Goal: Information Seeking & Learning: Check status

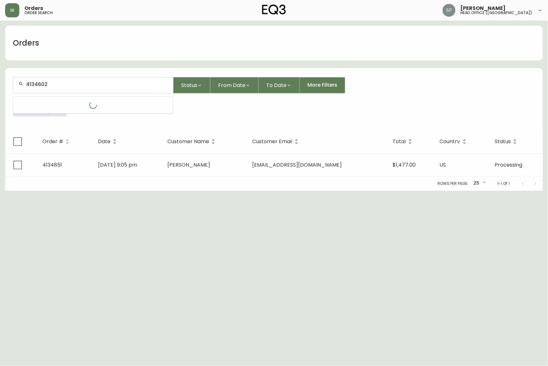
type input "4134602"
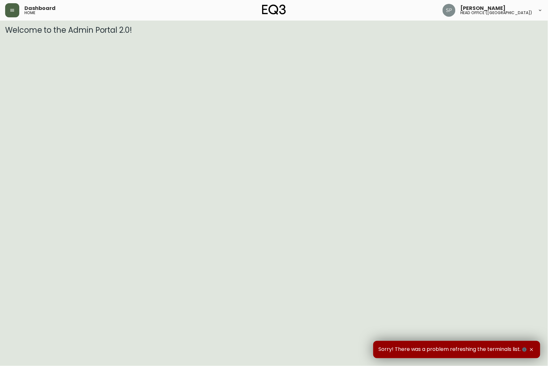
click at [12, 14] on button "button" at bounding box center [12, 10] width 14 height 14
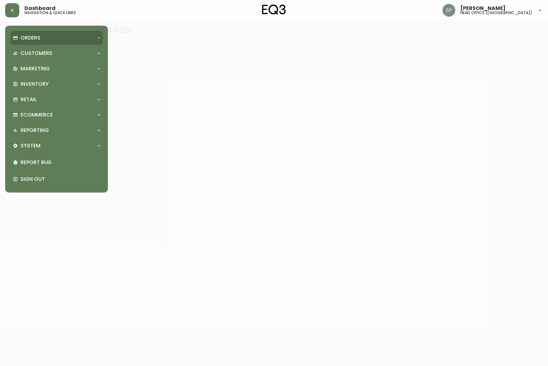
click at [29, 40] on p "Orders" at bounding box center [31, 37] width 20 height 7
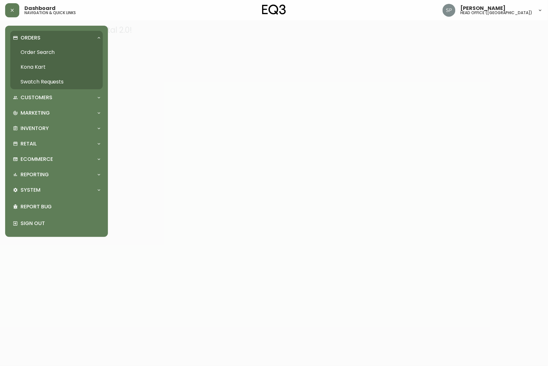
click at [35, 55] on link "Order Search" at bounding box center [56, 52] width 93 height 15
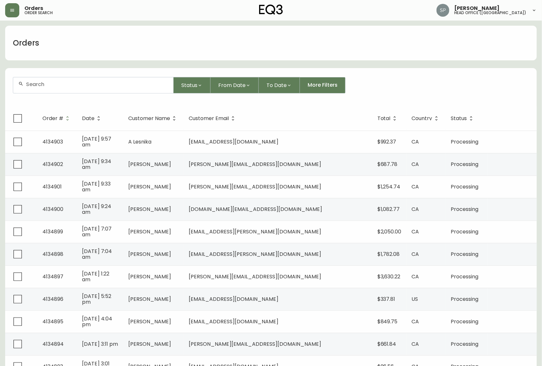
click at [80, 87] on input "text" at bounding box center [97, 84] width 142 height 6
paste input "4134602"
type input "4134602"
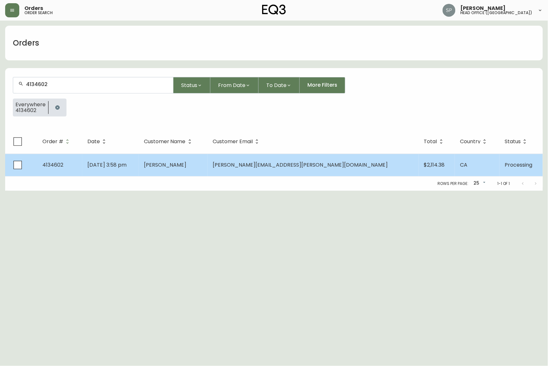
click at [133, 160] on td "[DATE] 3:58 pm" at bounding box center [110, 165] width 57 height 23
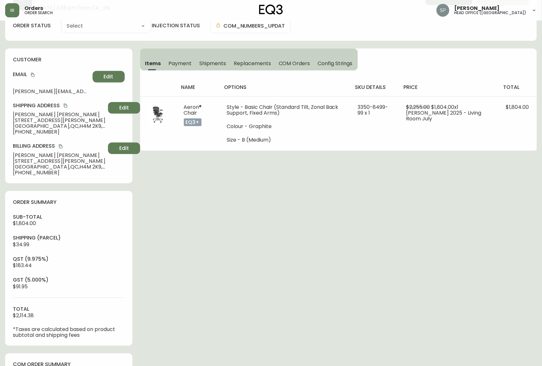
type input "Processing"
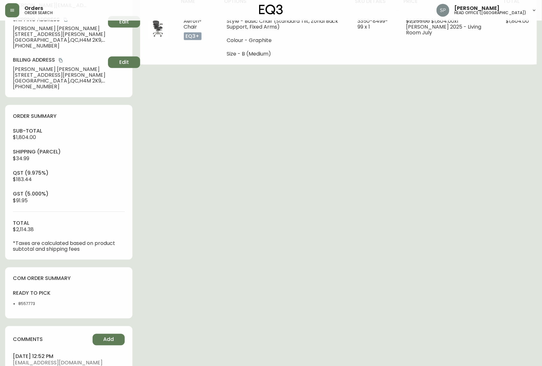
select select "PROCESSING"
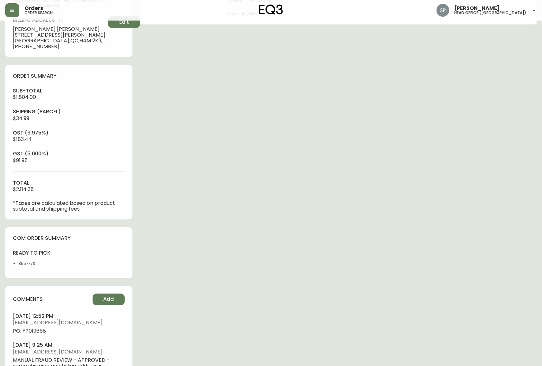
scroll to position [214, 0]
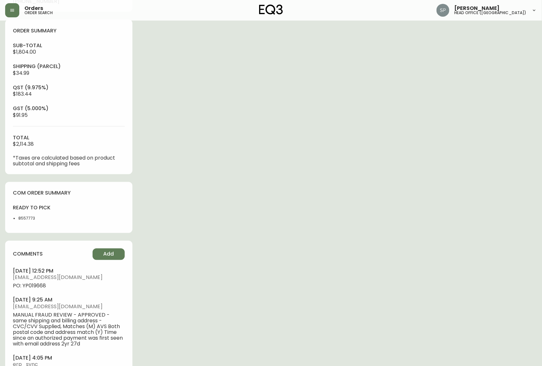
click at [37, 289] on span "PO: YP019668" at bounding box center [69, 287] width 112 height 6
click at [38, 288] on span "PO: YP019668" at bounding box center [69, 287] width 112 height 6
copy span "YP019668"
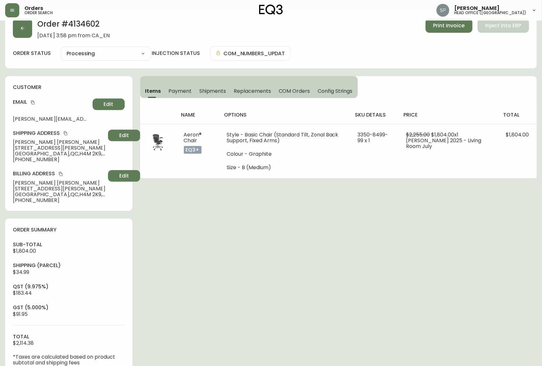
scroll to position [0, 0]
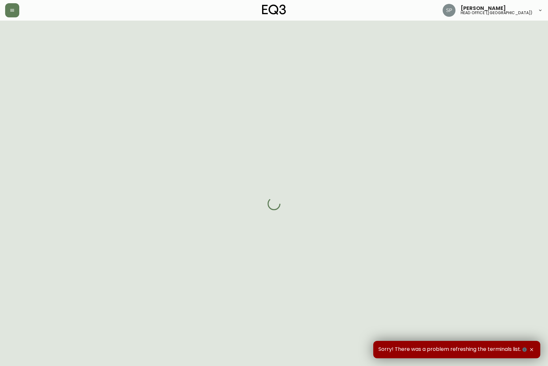
select select "PROCESSING"
